Goal: Use online tool/utility: Utilize a website feature to perform a specific function

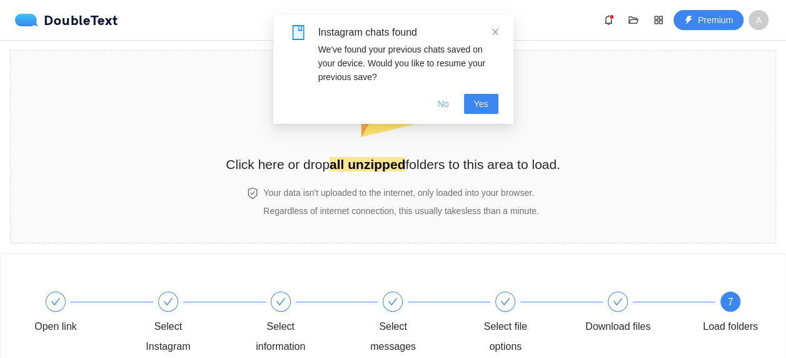
click at [441, 103] on span "No" at bounding box center [443, 104] width 11 height 14
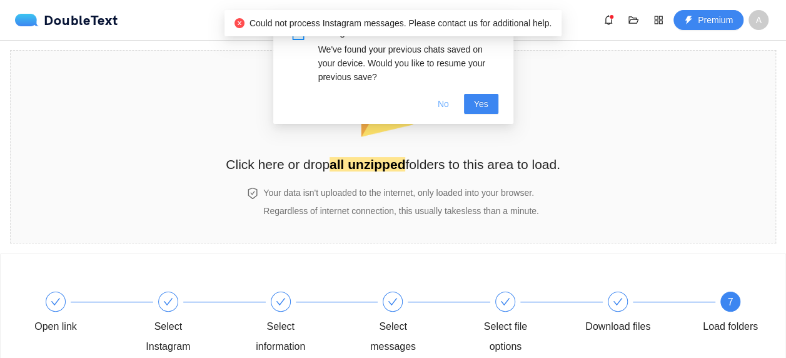
click at [447, 102] on span "No" at bounding box center [443, 104] width 11 height 14
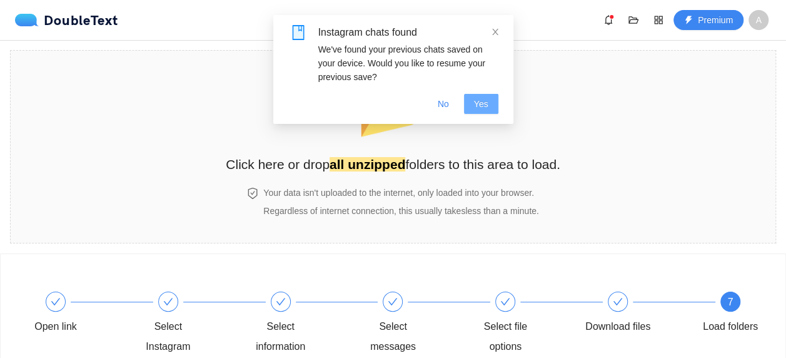
click at [479, 97] on span "Yes" at bounding box center [481, 104] width 14 height 14
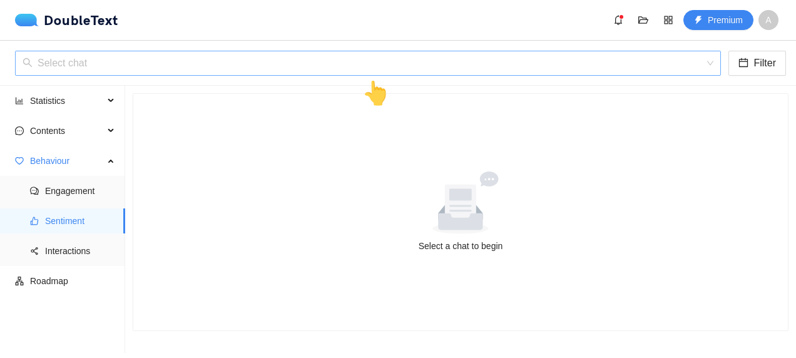
click at [59, 55] on input "search" at bounding box center [364, 63] width 682 height 24
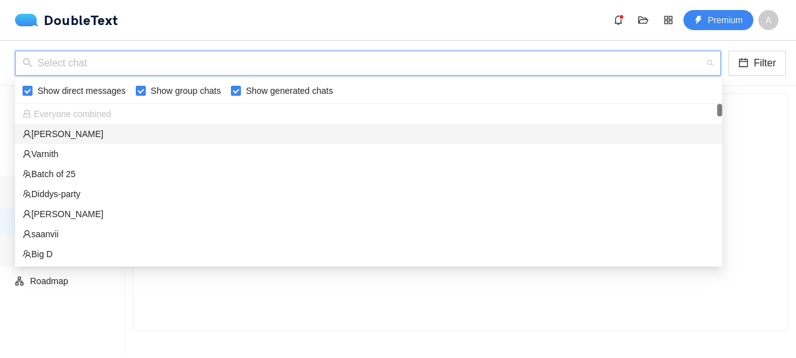
click at [69, 127] on div "Pratiksha" at bounding box center [369, 134] width 692 height 14
click at [69, 133] on span "Contents" at bounding box center [67, 130] width 74 height 25
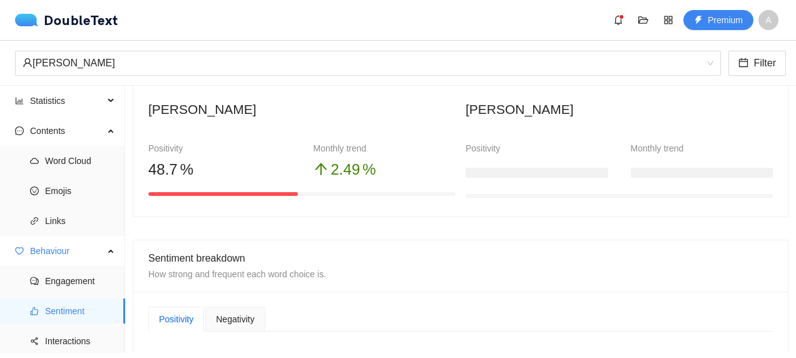
scroll to position [63, 0]
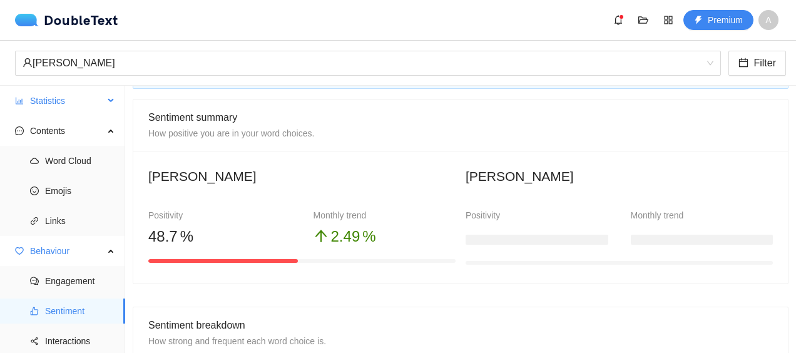
click at [51, 95] on span "Statistics" at bounding box center [67, 100] width 74 height 25
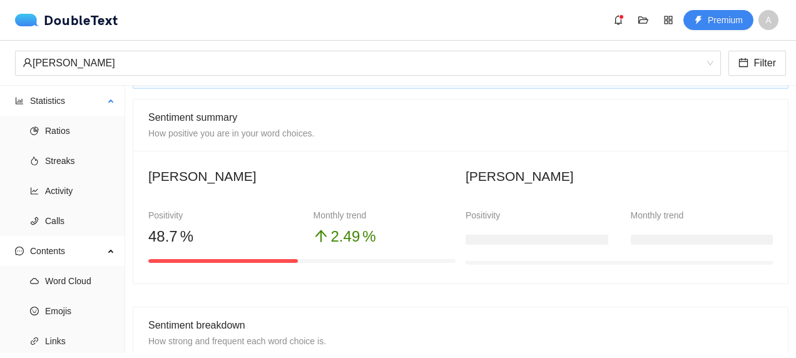
click at [64, 144] on ul "Ratios Streaks Activity Calls" at bounding box center [62, 176] width 124 height 120
click at [64, 135] on span "Ratios" at bounding box center [80, 130] width 70 height 25
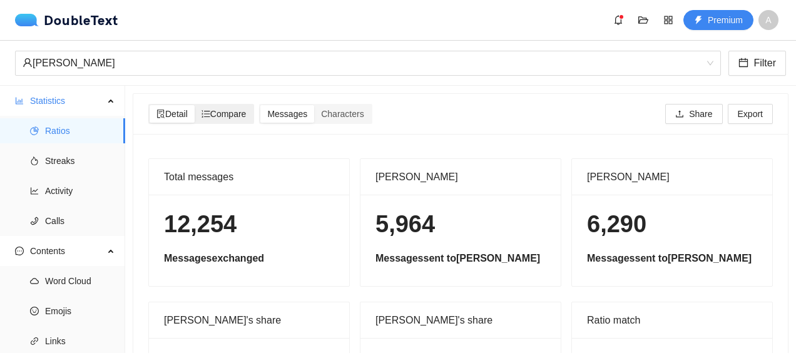
click at [239, 111] on span "Compare" at bounding box center [223, 114] width 45 height 10
click at [195, 105] on input "Compare" at bounding box center [195, 105] width 0 height 0
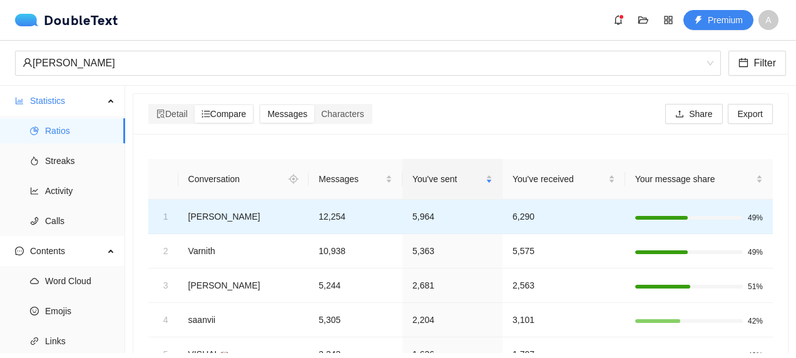
click at [223, 211] on td "Pratiksha" at bounding box center [243, 217] width 131 height 34
click at [216, 219] on td "Pratiksha" at bounding box center [243, 217] width 131 height 34
click at [252, 215] on td "Pratiksha" at bounding box center [243, 217] width 131 height 34
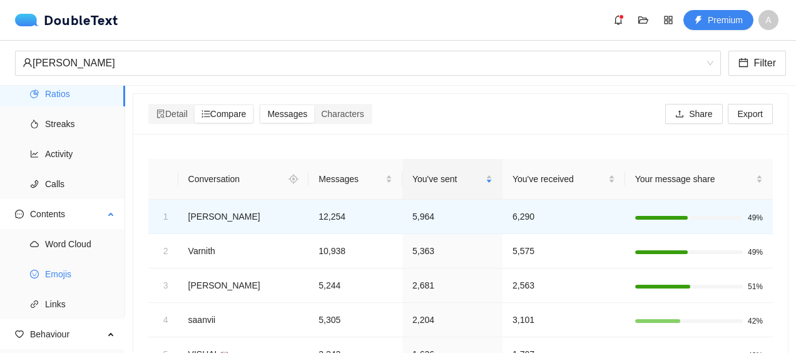
scroll to position [63, 0]
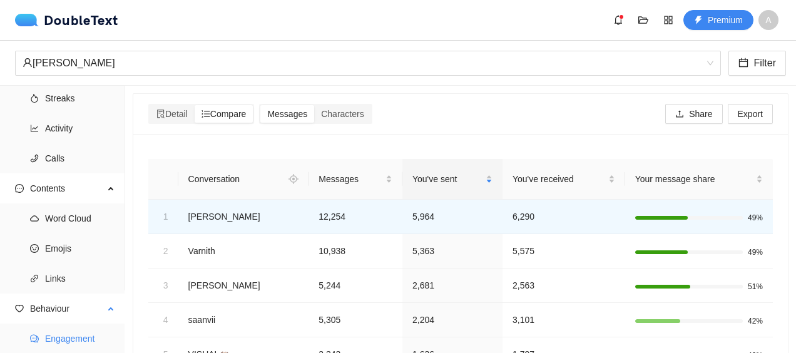
click at [81, 338] on span "Engagement" at bounding box center [80, 338] width 70 height 25
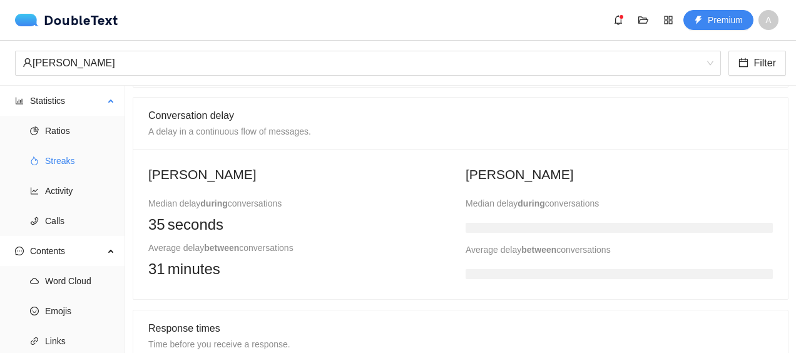
click at [50, 162] on span "Streaks" at bounding box center [80, 160] width 70 height 25
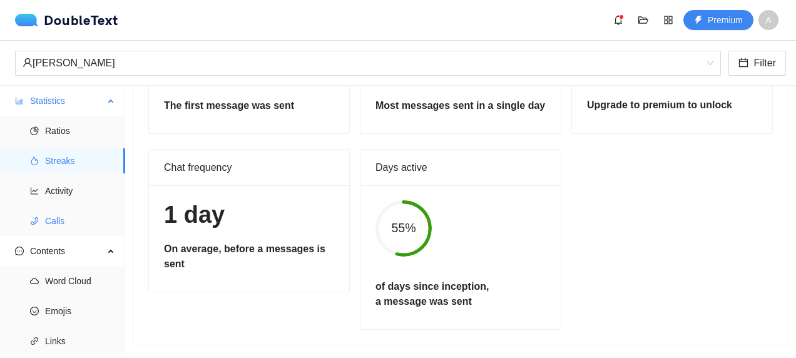
click at [59, 228] on span "Calls" at bounding box center [80, 220] width 70 height 25
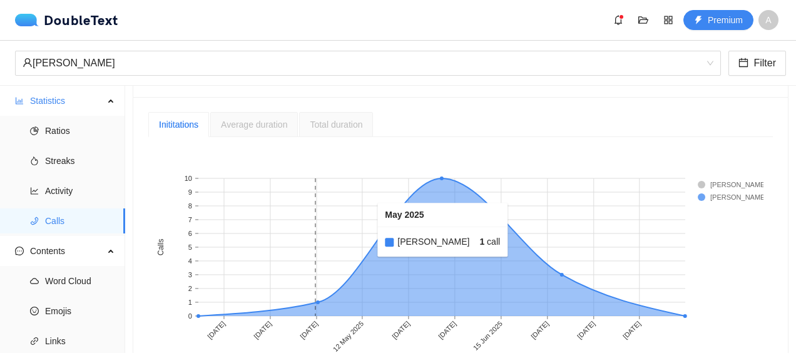
scroll to position [313, 0]
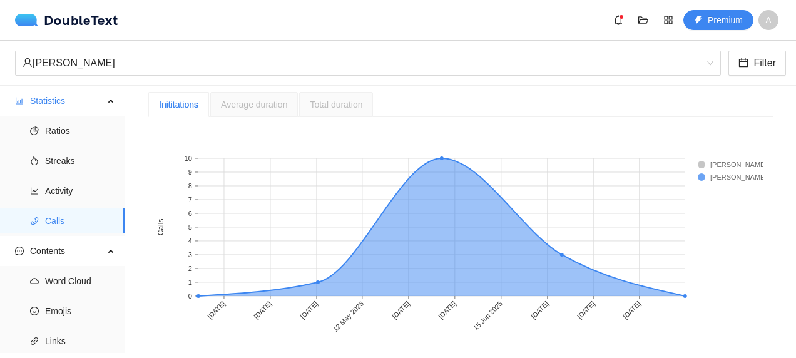
click at [701, 161] on rect at bounding box center [722, 164] width 50 height 13
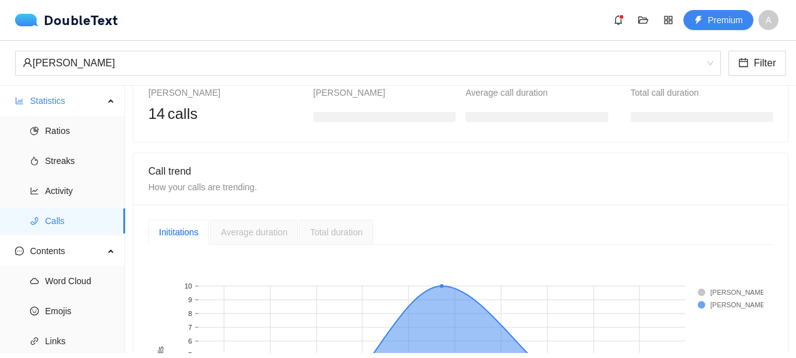
scroll to position [188, 0]
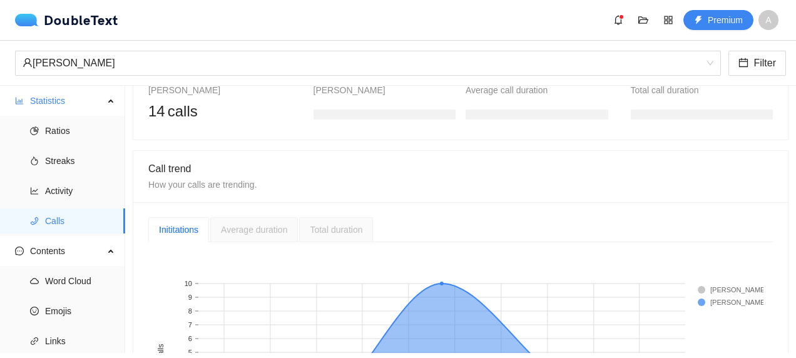
click at [263, 225] on span "Average duration" at bounding box center [254, 230] width 66 height 10
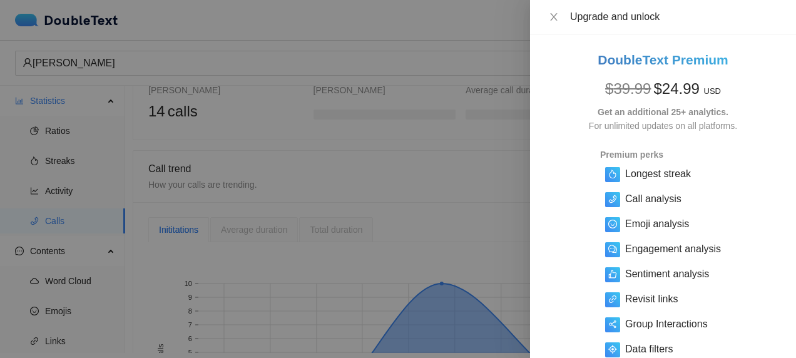
click at [377, 193] on div at bounding box center [398, 179] width 796 height 358
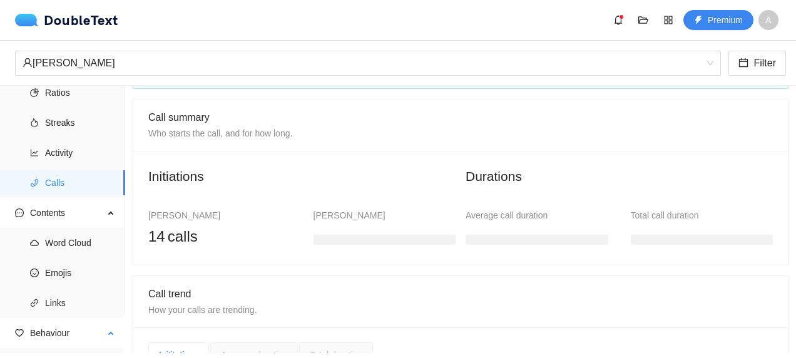
scroll to position [0, 0]
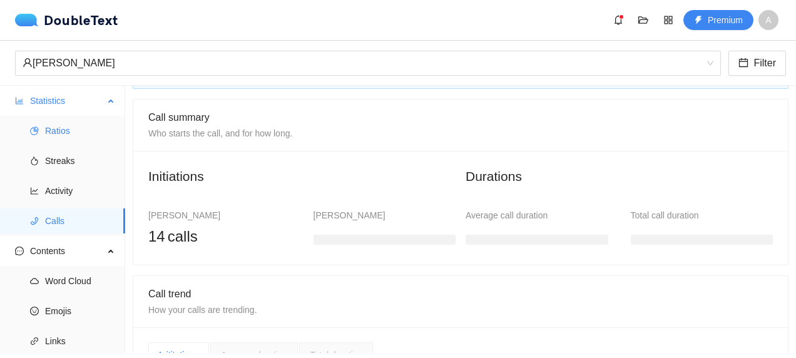
click at [61, 124] on span "Ratios" at bounding box center [80, 130] width 70 height 25
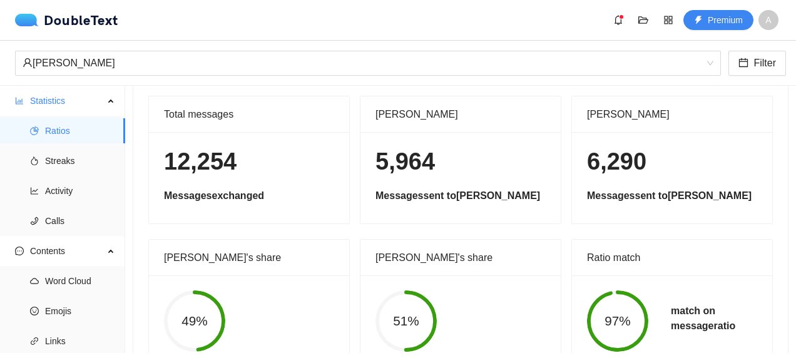
scroll to position [108, 0]
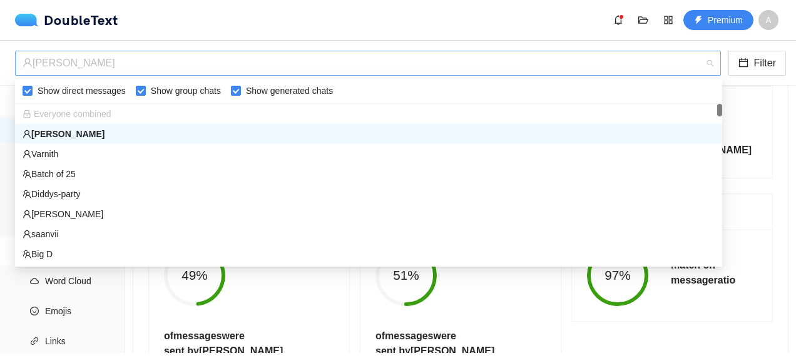
click at [140, 68] on div "Pratiksha" at bounding box center [362, 63] width 679 height 24
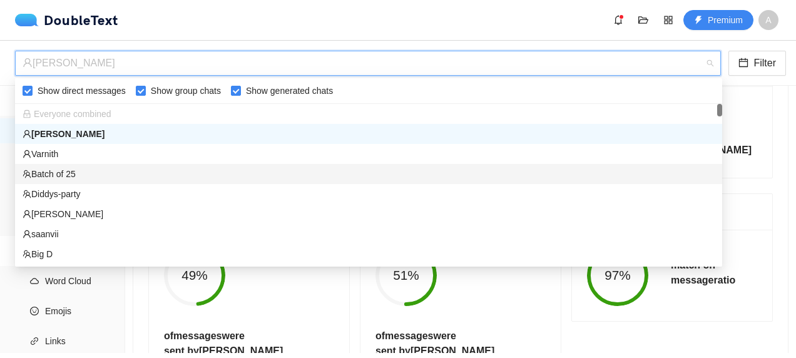
click at [138, 176] on div "Batch of 25" at bounding box center [369, 174] width 692 height 14
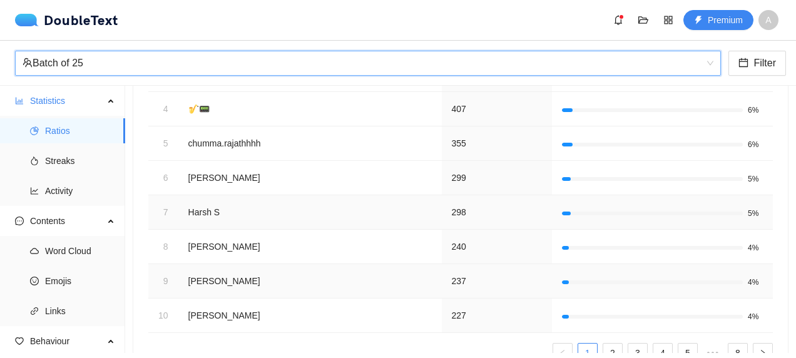
scroll to position [325, 0]
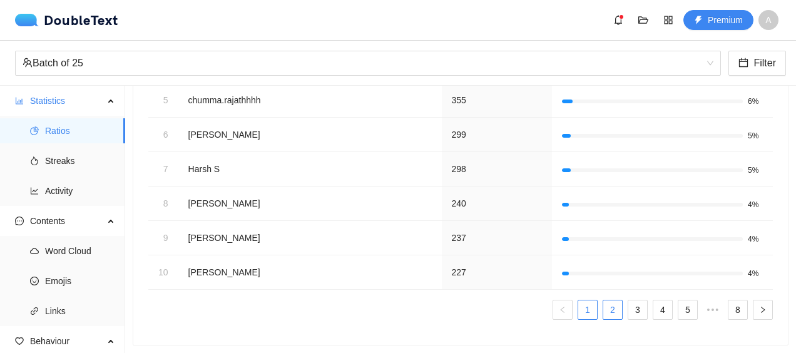
click at [603, 303] on link "2" at bounding box center [612, 309] width 19 height 19
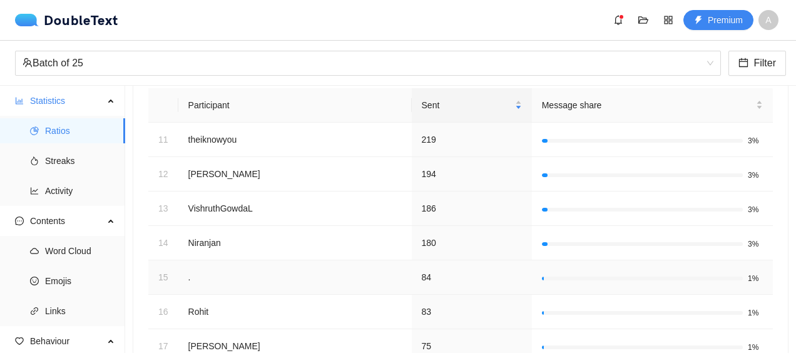
scroll to position [137, 0]
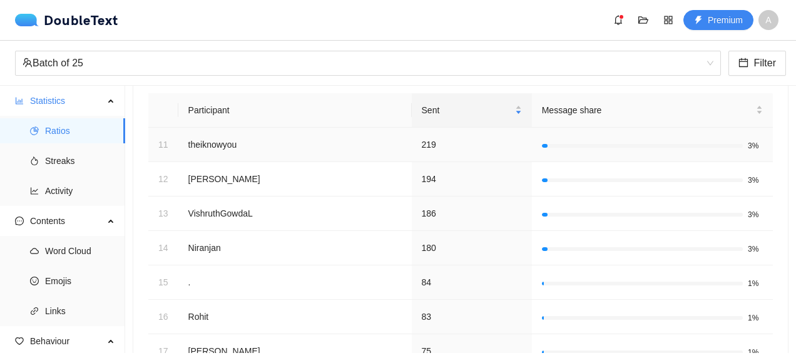
click at [280, 138] on td "theiknowyou" at bounding box center [294, 145] width 233 height 34
click at [225, 138] on td "theiknowyou" at bounding box center [294, 145] width 233 height 34
